Goal: Task Accomplishment & Management: Manage account settings

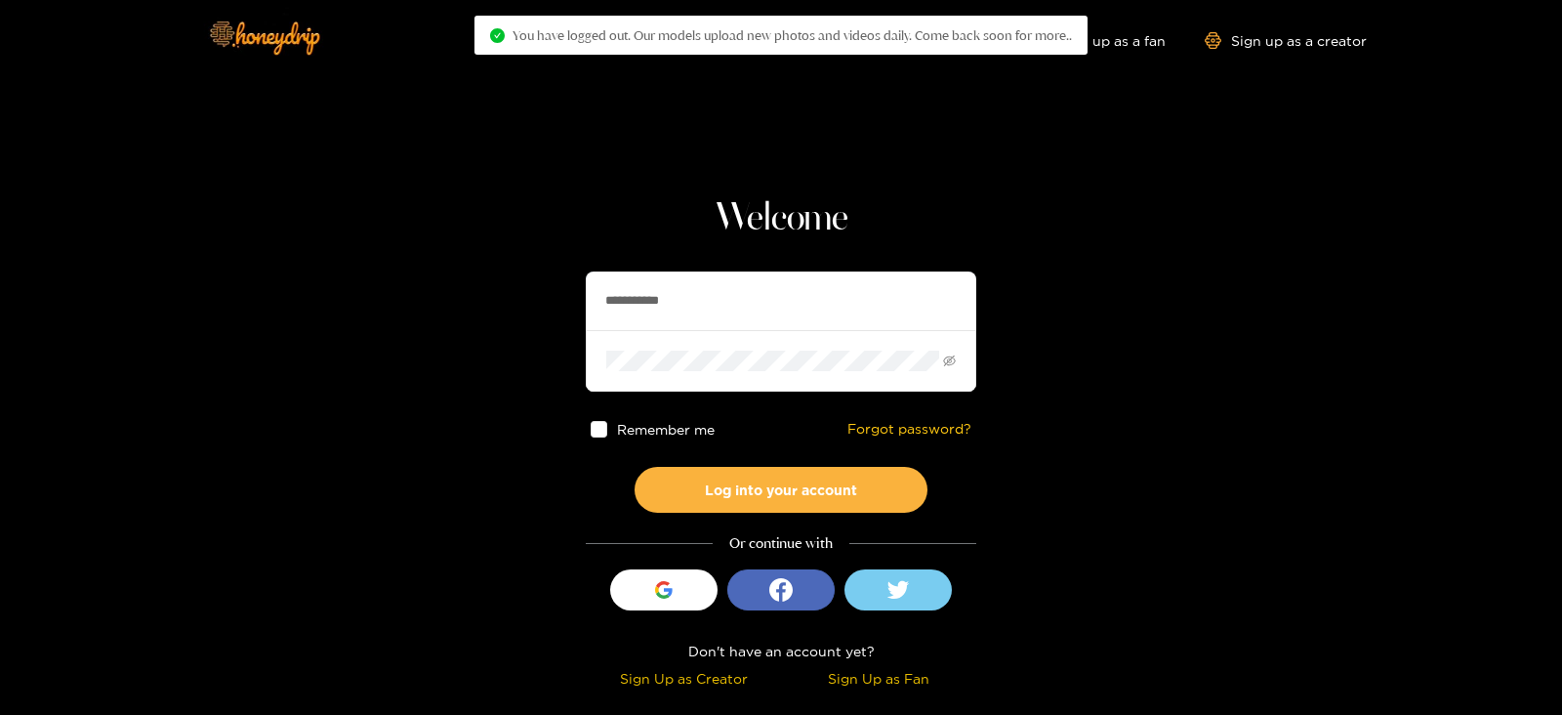
drag, startPoint x: 687, startPoint y: 304, endPoint x: 394, endPoint y: 362, distance: 298.6
click at [394, 362] on section "**********" at bounding box center [781, 347] width 1562 height 694
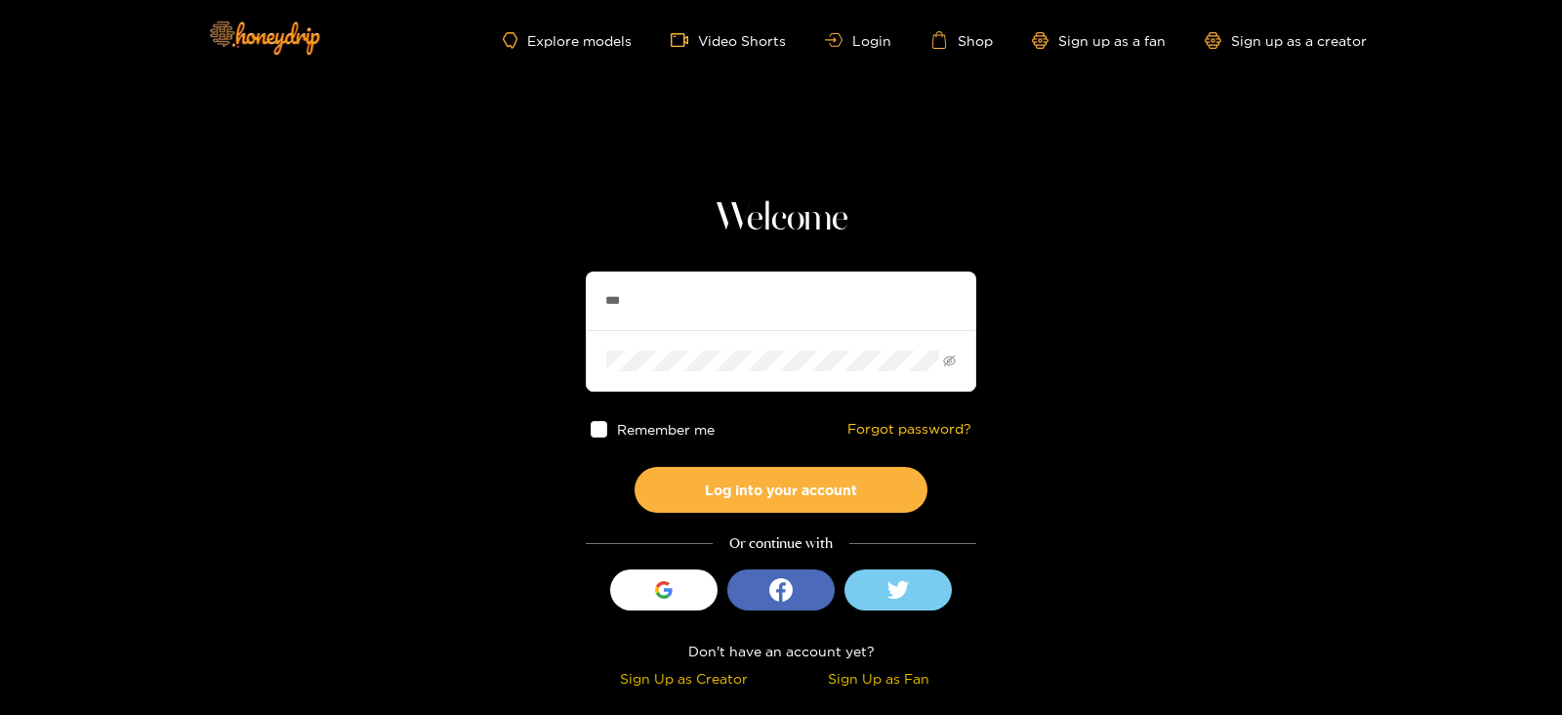
type input "******"
click at [635, 467] on button "Log into your account" at bounding box center [781, 490] width 293 height 46
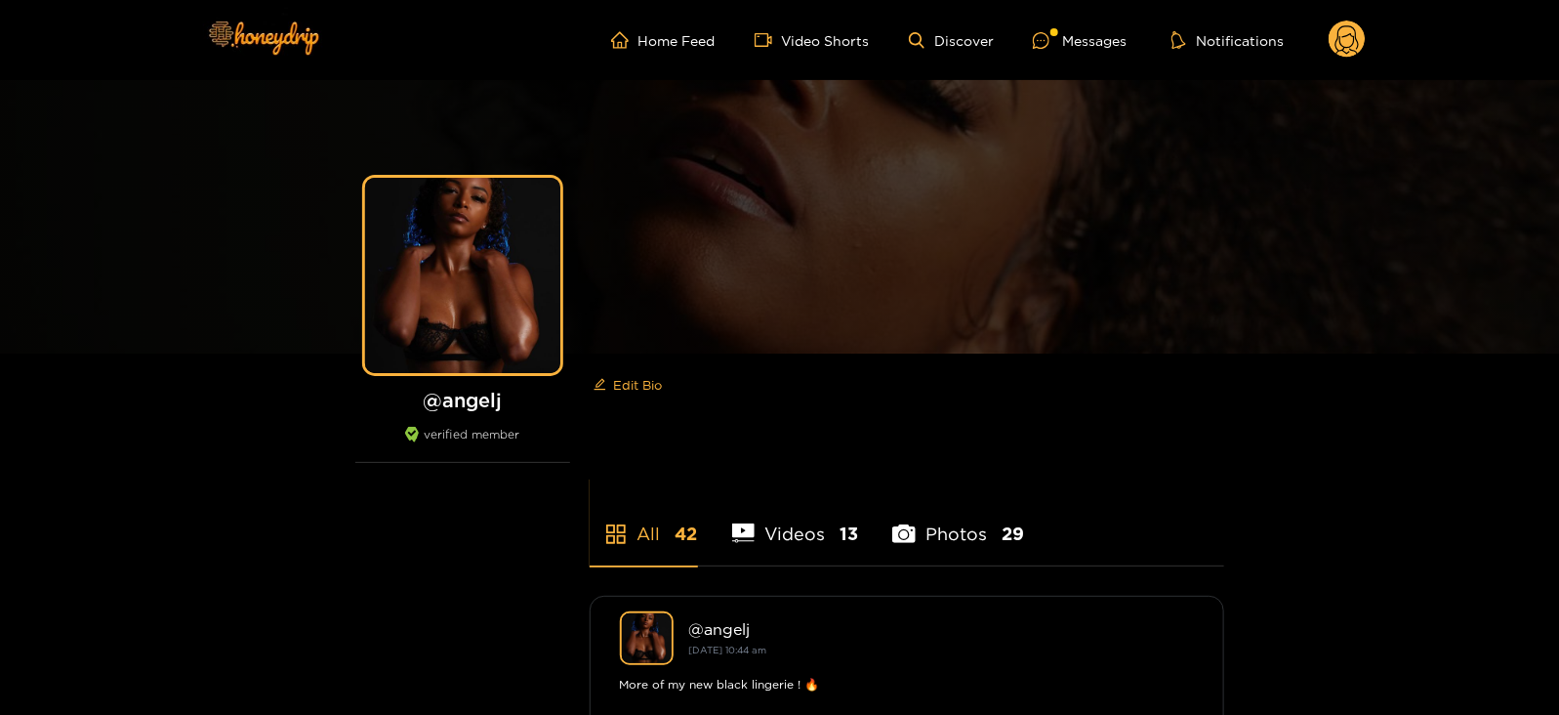
click at [1357, 42] on circle at bounding box center [1347, 38] width 37 height 37
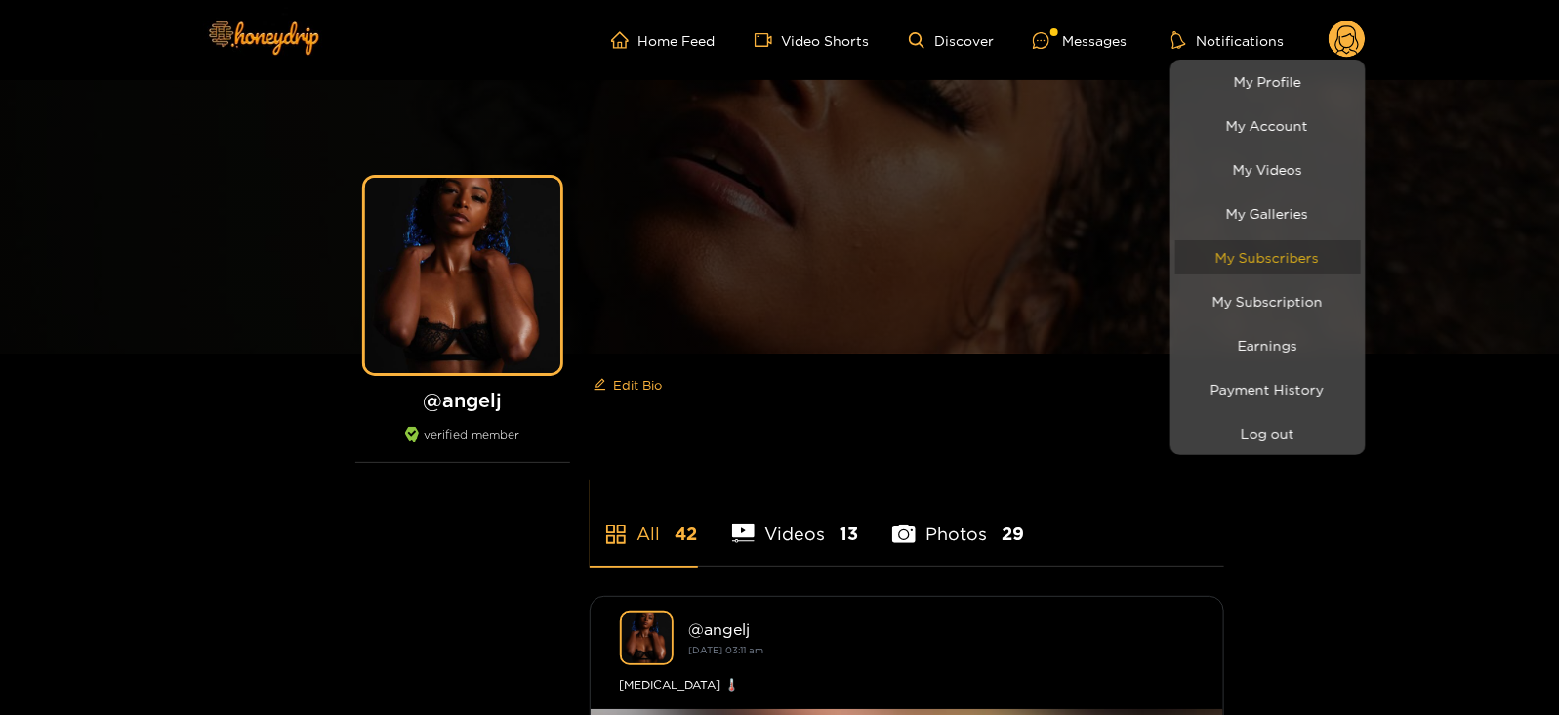
click at [1217, 253] on link "My Subscribers" at bounding box center [1267, 257] width 185 height 34
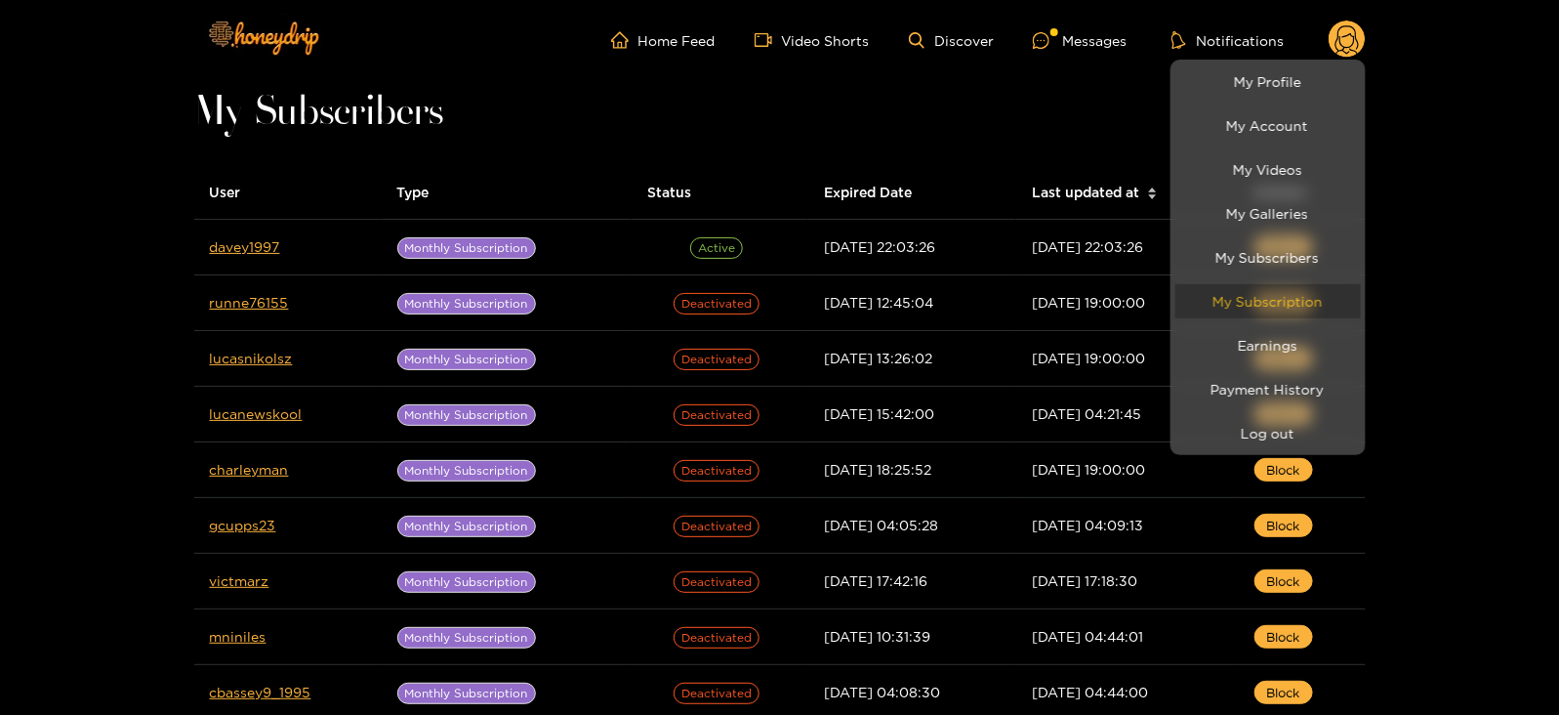
click at [1247, 298] on link "My Subscription" at bounding box center [1267, 301] width 185 height 34
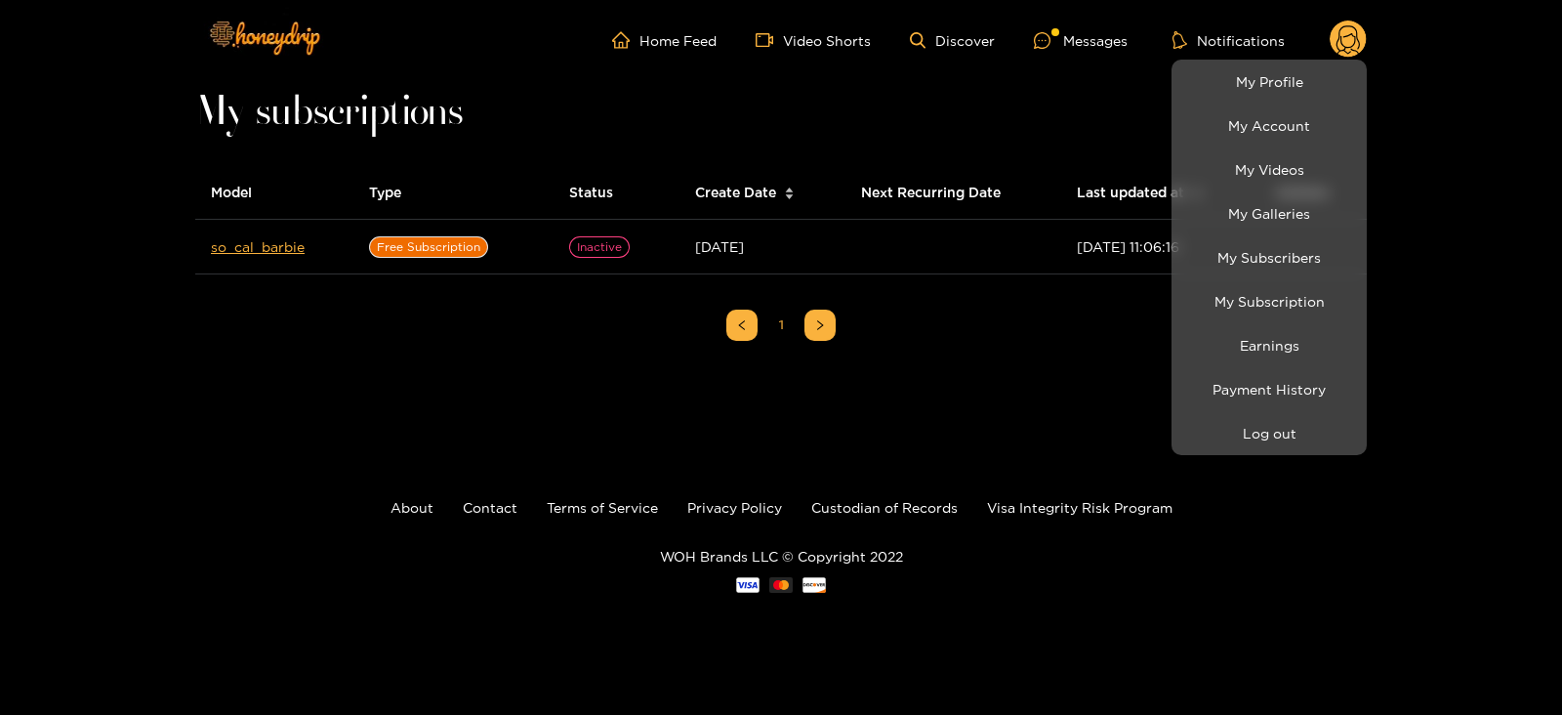
click at [1248, 321] on li "My Subscription" at bounding box center [1268, 301] width 195 height 44
click at [1251, 343] on link "Earnings" at bounding box center [1268, 345] width 185 height 34
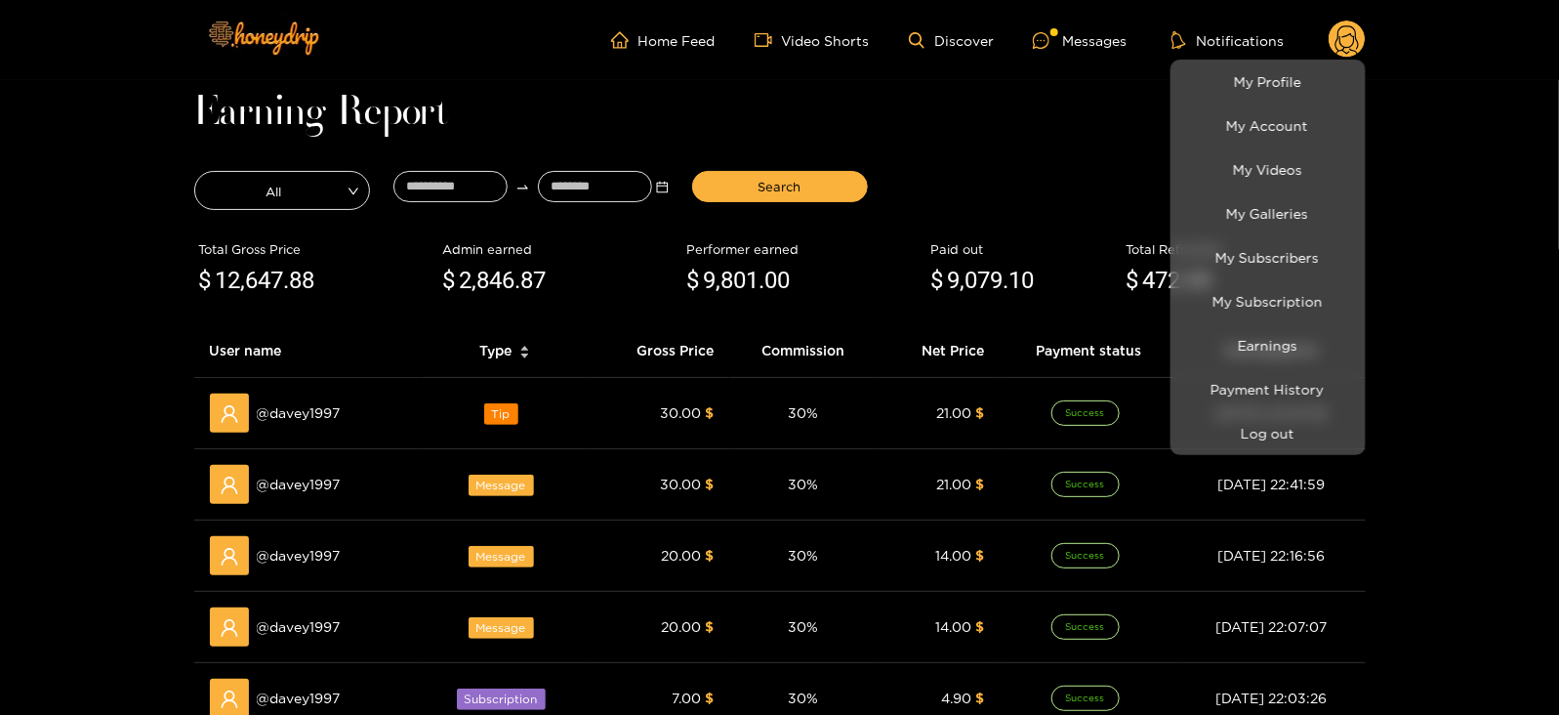
click at [421, 167] on div at bounding box center [779, 357] width 1559 height 715
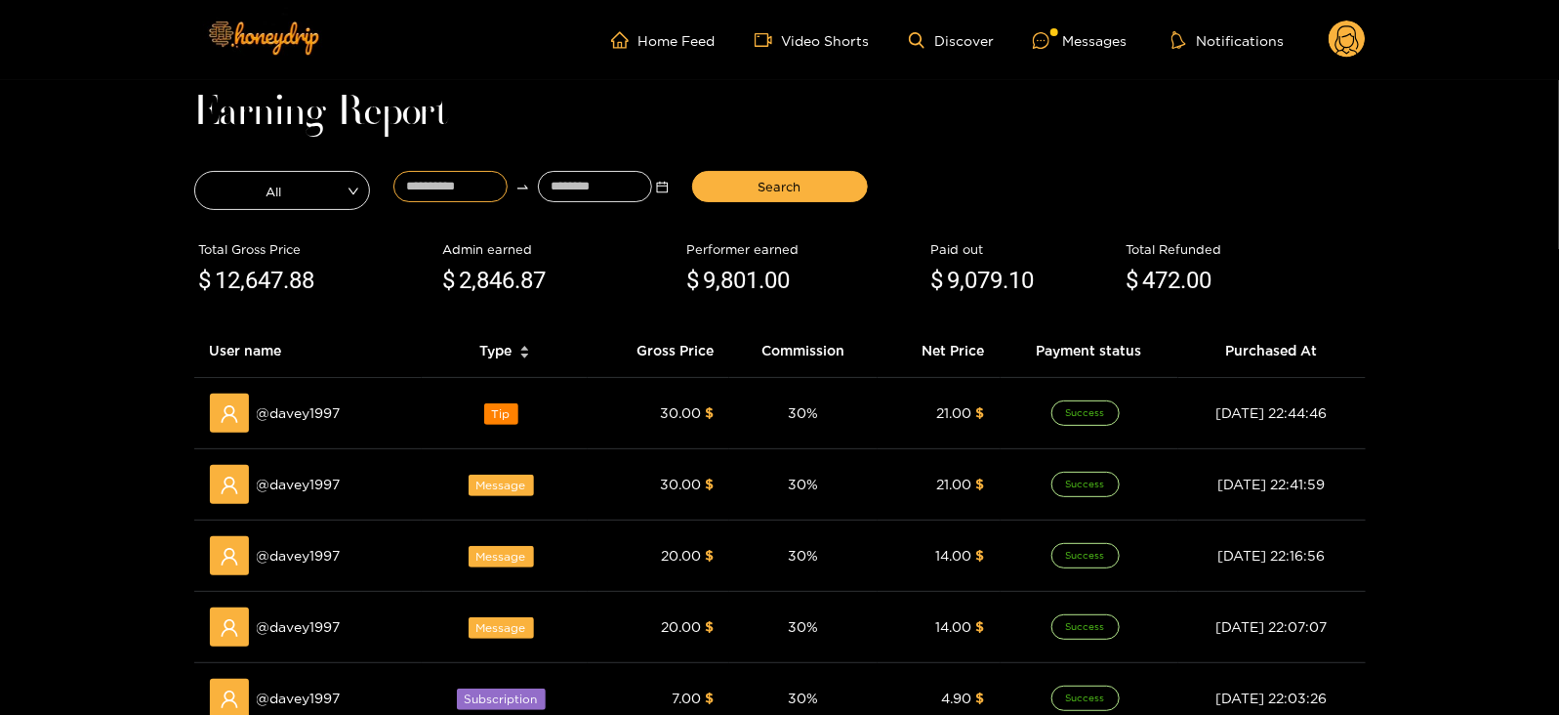
click at [429, 173] on input at bounding box center [450, 186] width 114 height 31
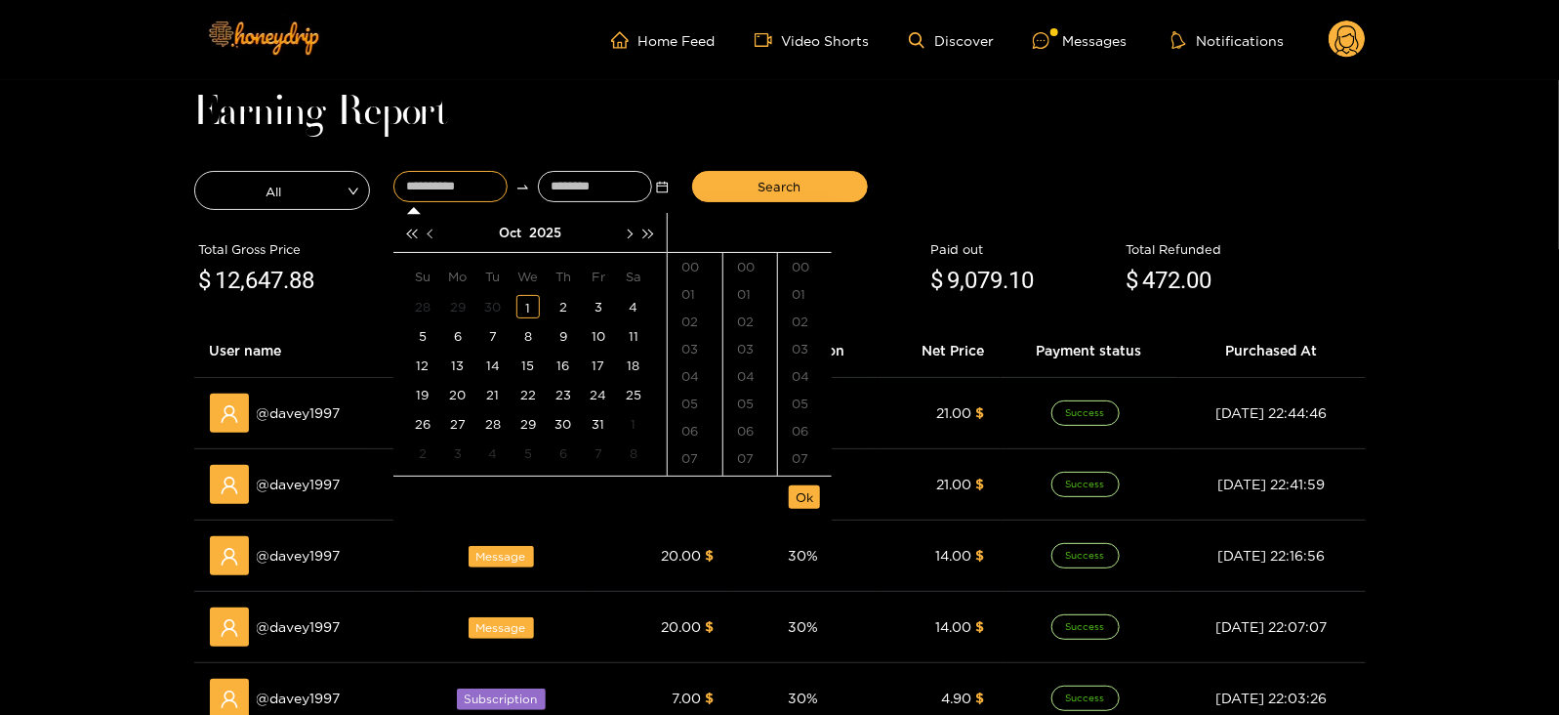
click at [434, 225] on button "button" at bounding box center [432, 232] width 20 height 39
type input "**********"
click at [491, 341] on div "5" at bounding box center [492, 335] width 23 height 23
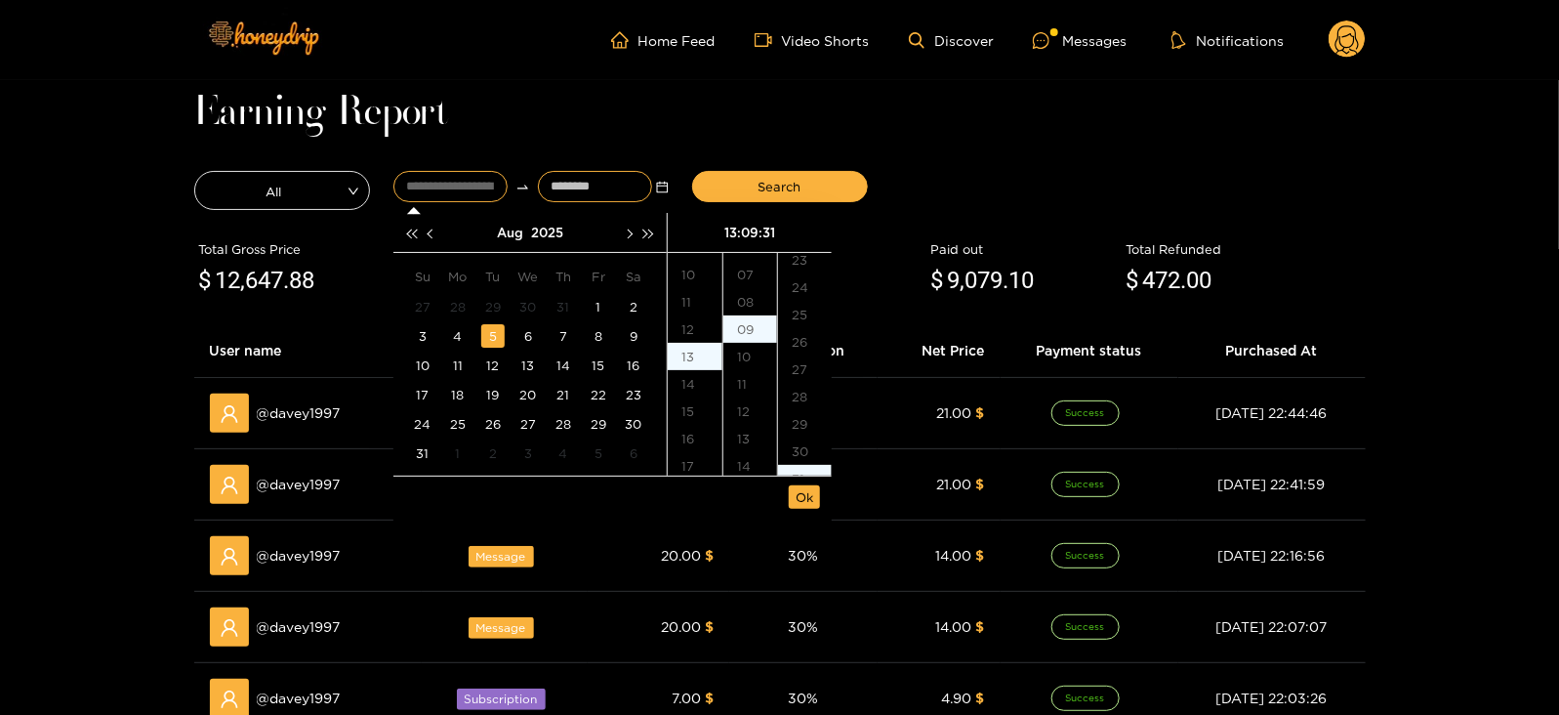
scroll to position [847, 0]
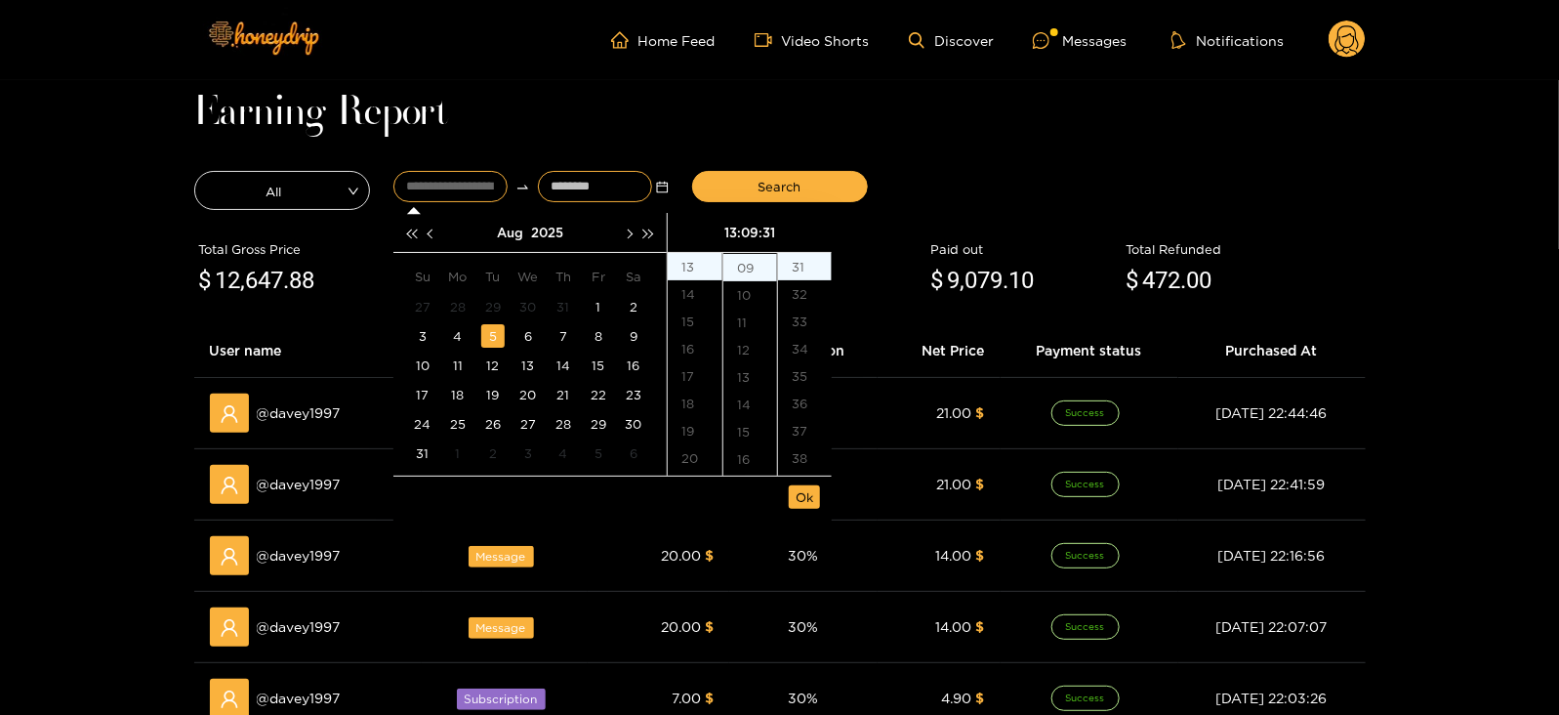
click at [606, 187] on input at bounding box center [595, 186] width 114 height 31
click at [625, 226] on button "button" at bounding box center [628, 232] width 20 height 39
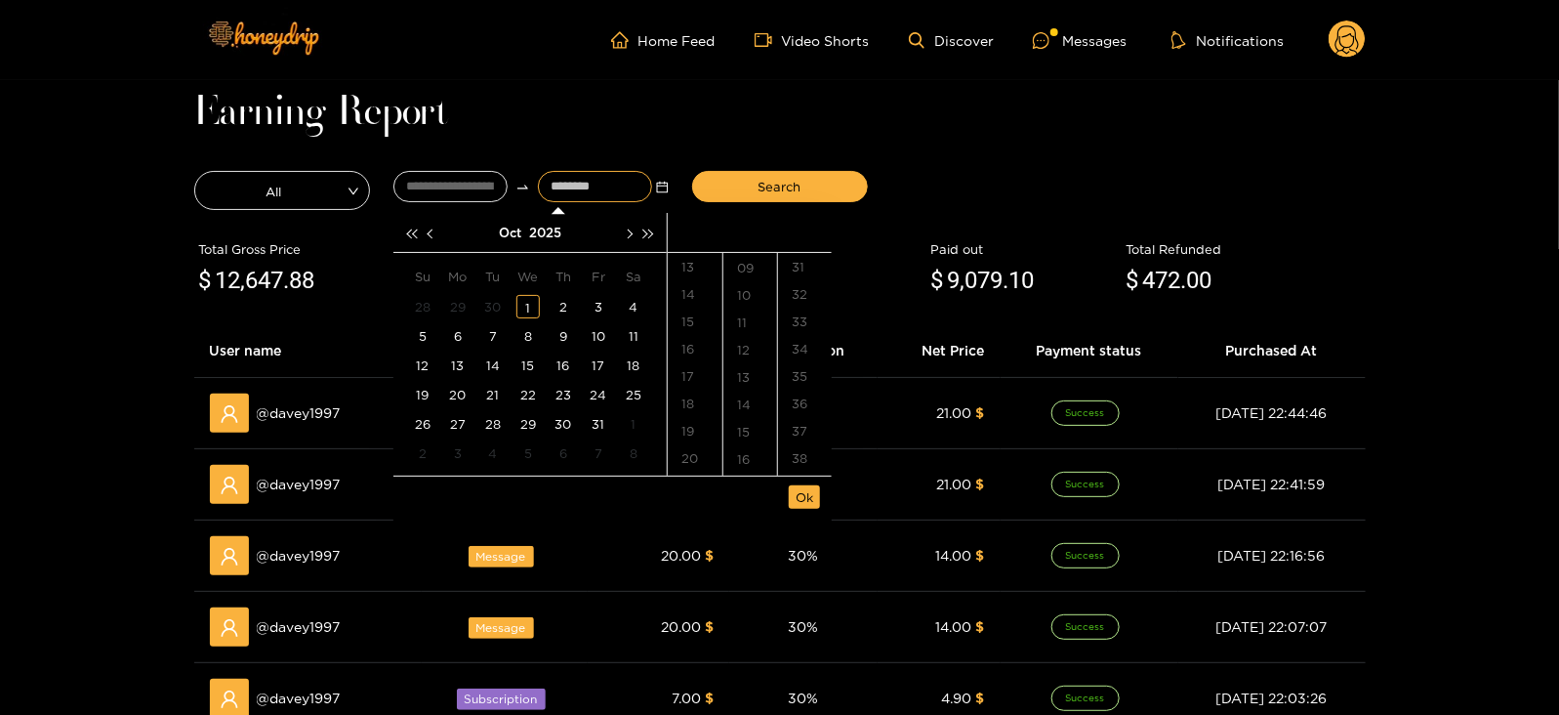
type input "**********"
click at [528, 310] on div "1" at bounding box center [527, 306] width 23 height 23
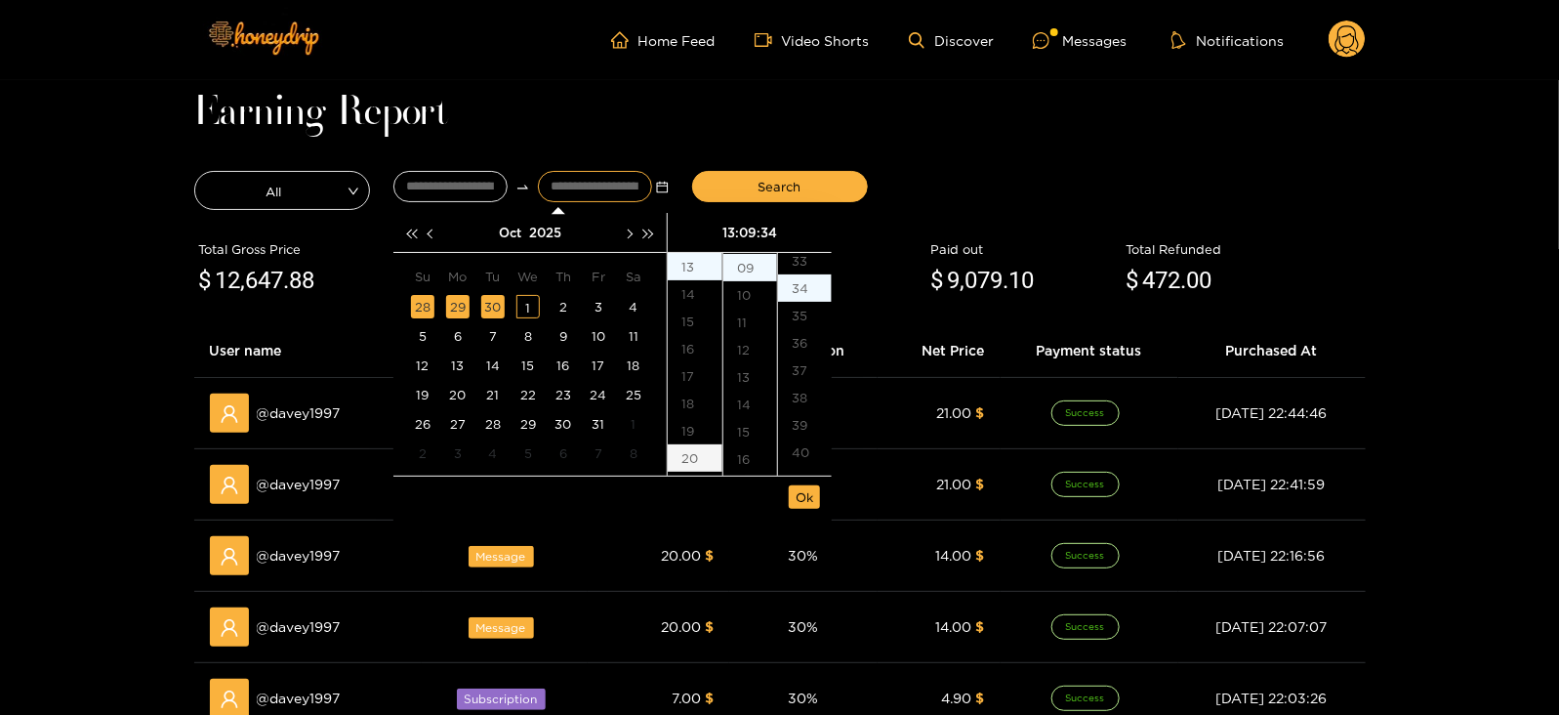
type input "**********"
click at [801, 498] on span "Ok" at bounding box center [805, 497] width 18 height 20
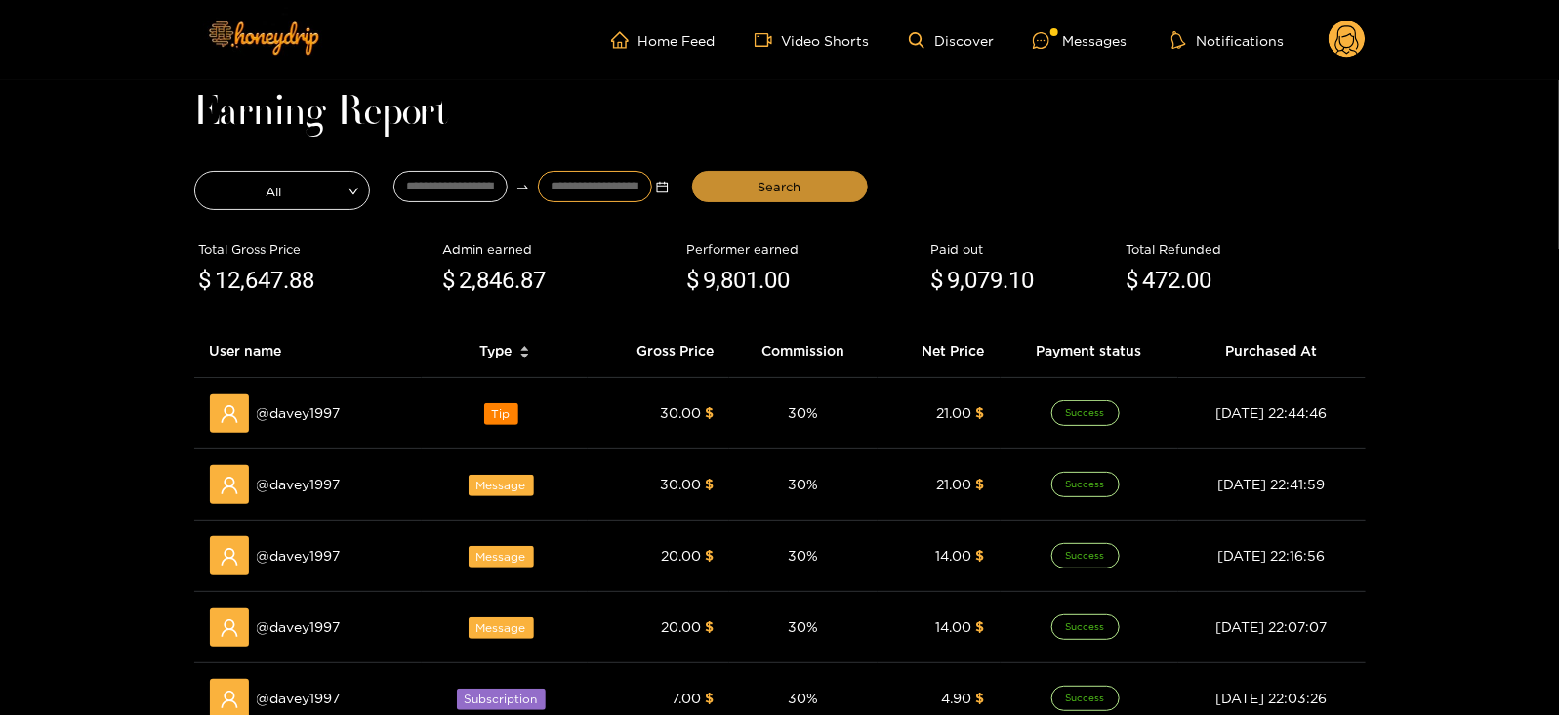
click at [722, 182] on button "Search" at bounding box center [780, 186] width 176 height 31
click at [1098, 38] on div "Messages" at bounding box center [1080, 40] width 94 height 22
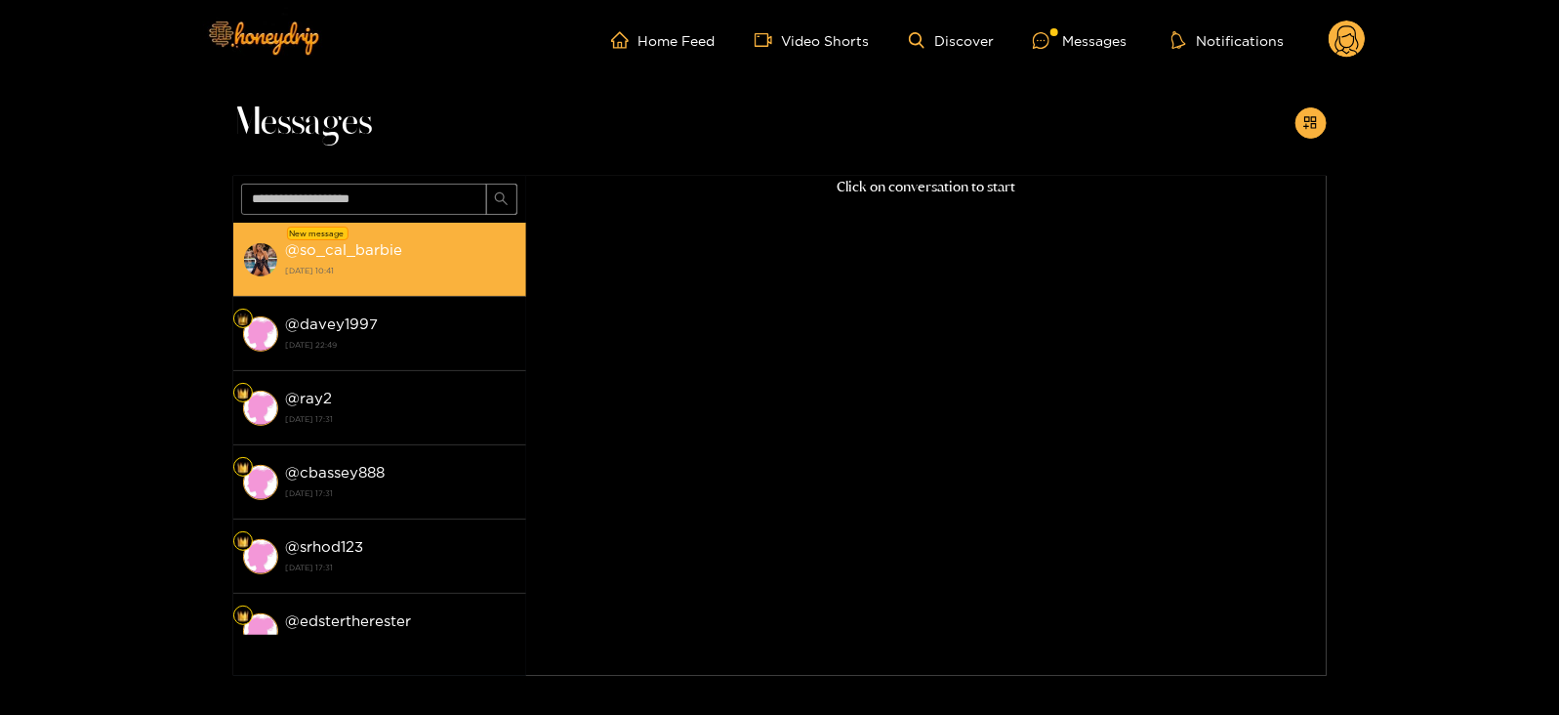
click at [372, 233] on li "New message @ so_cal_barbie 1 October 2025 10:41" at bounding box center [379, 260] width 293 height 74
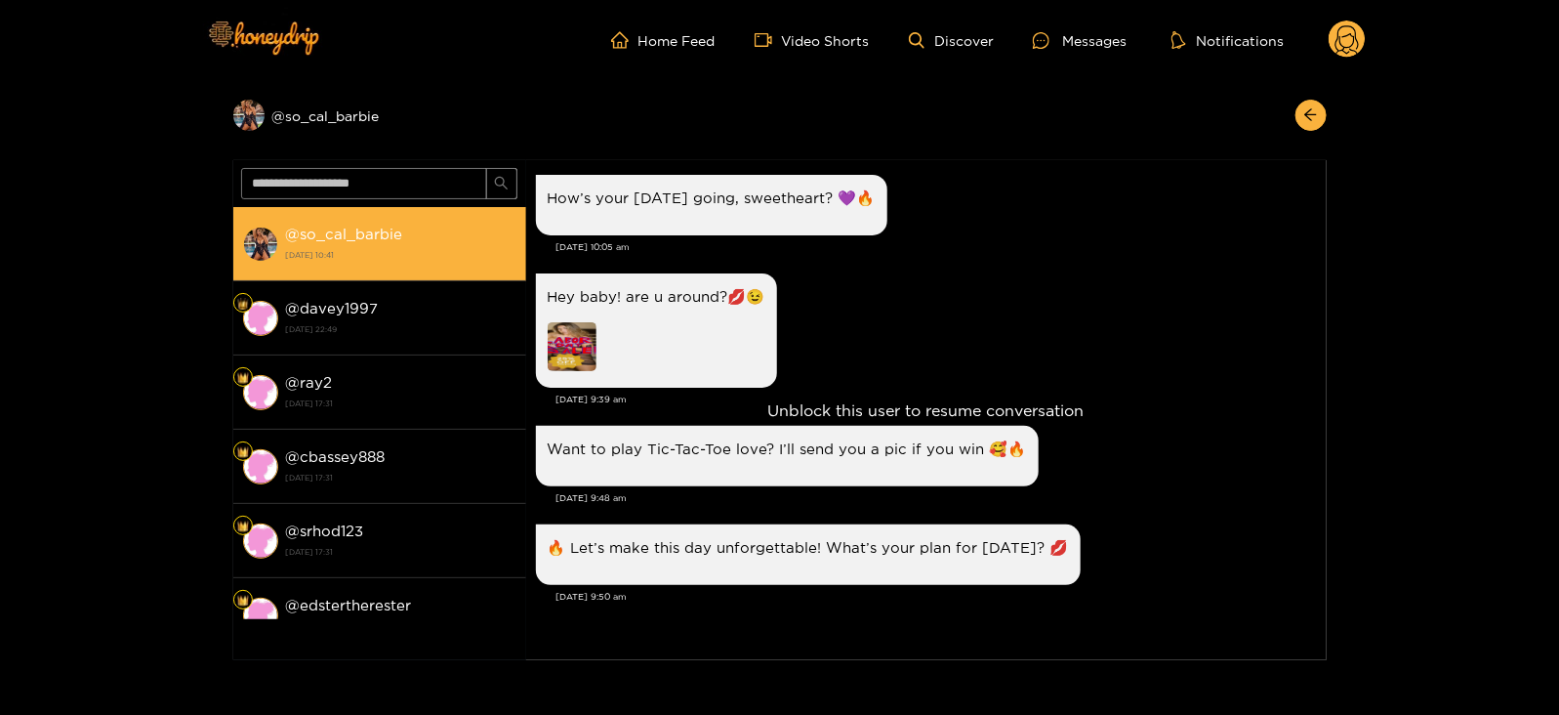
scroll to position [3377, 0]
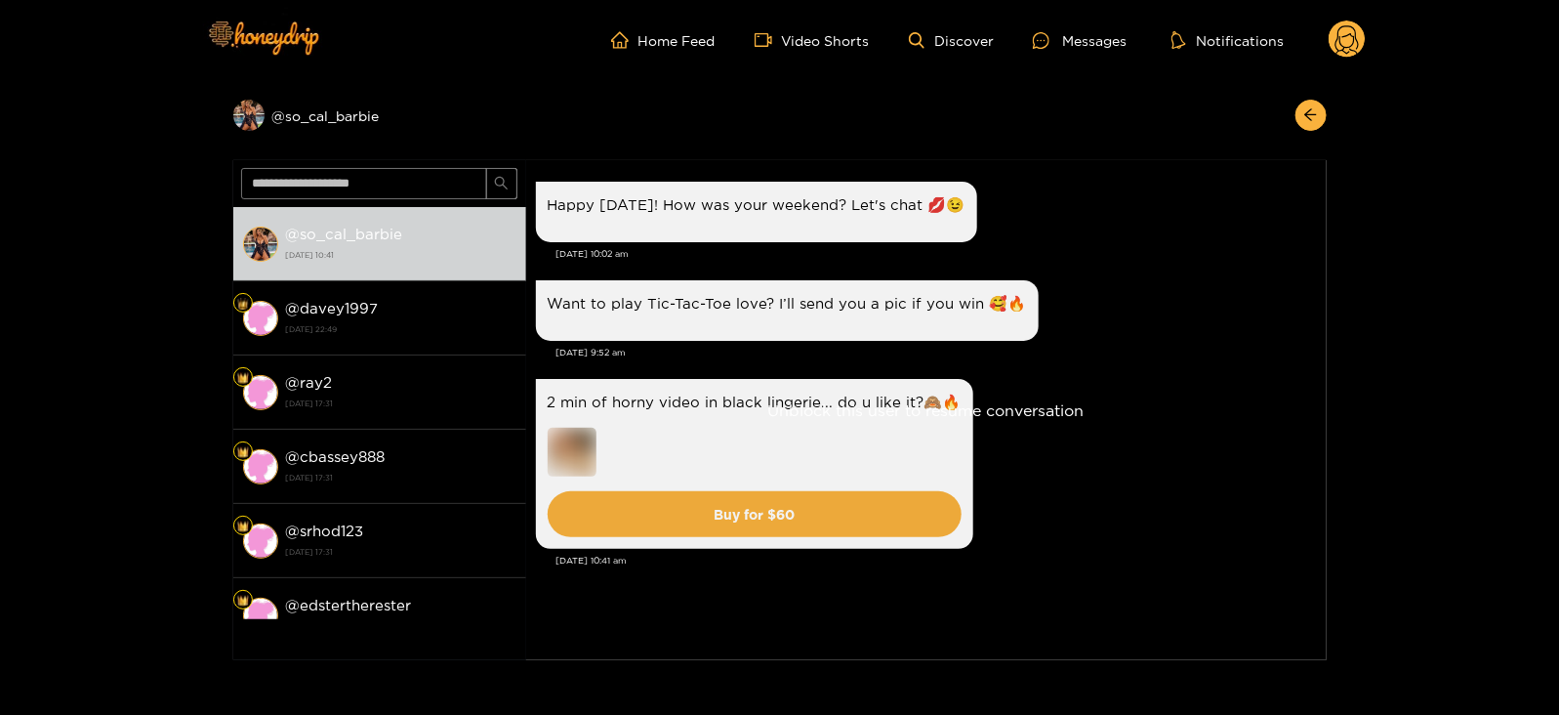
click at [1337, 43] on circle at bounding box center [1347, 38] width 37 height 37
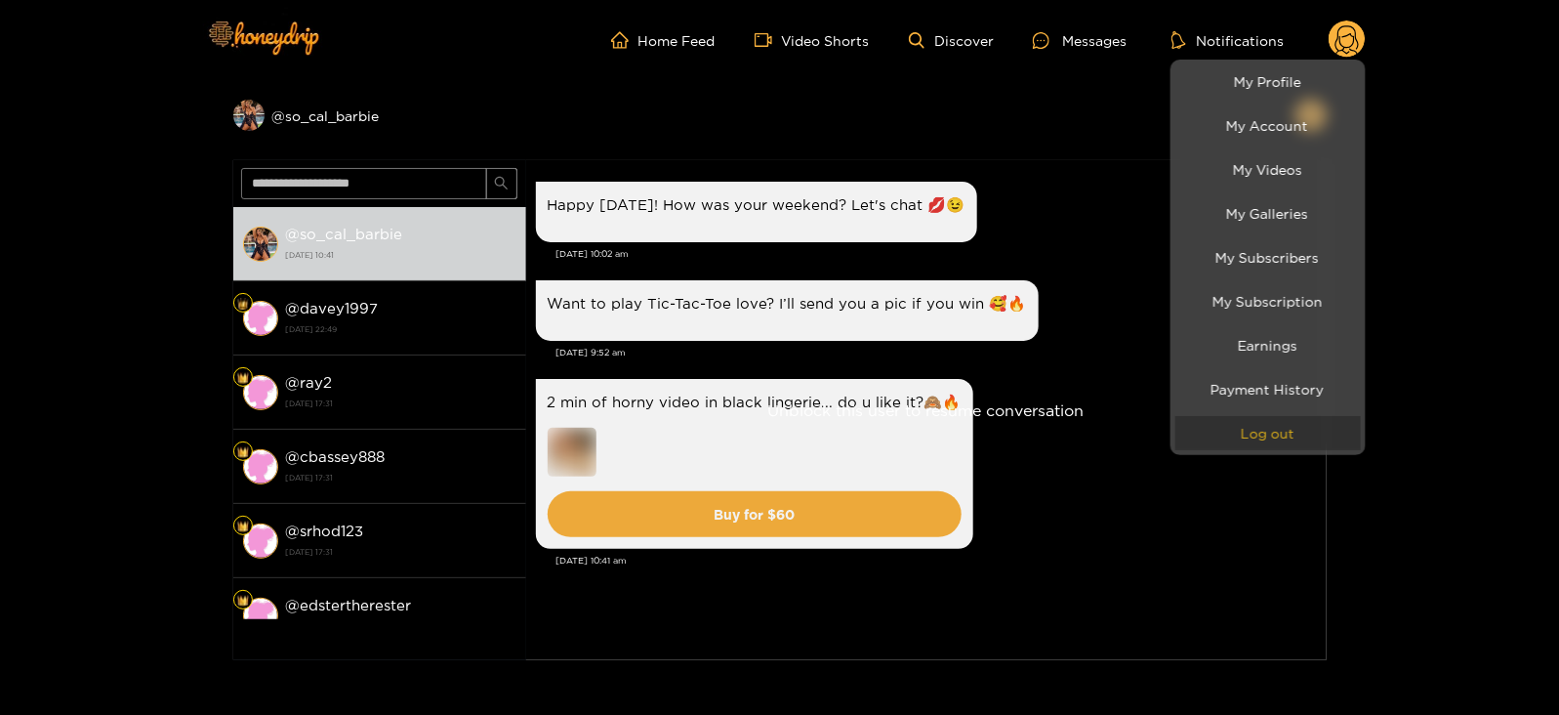
click at [1221, 422] on button "Log out" at bounding box center [1267, 433] width 185 height 34
